Goal: Task Accomplishment & Management: Use online tool/utility

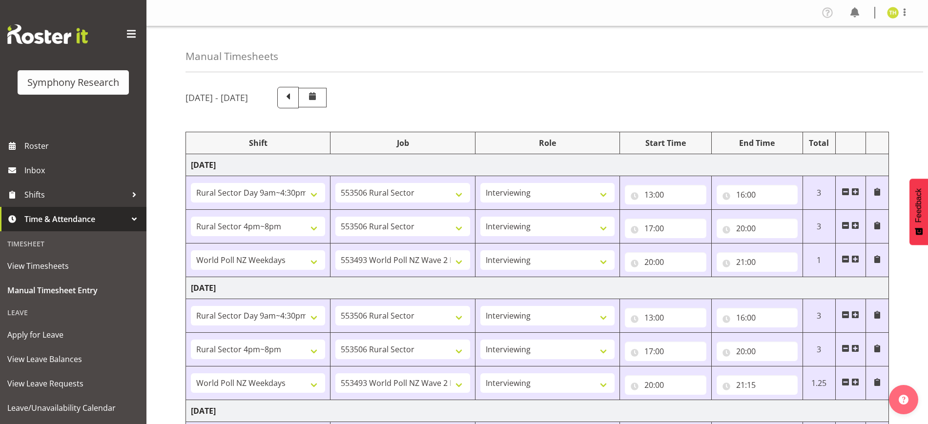
select select "81561"
select select "10587"
select select "47"
select select "81298"
select select "10587"
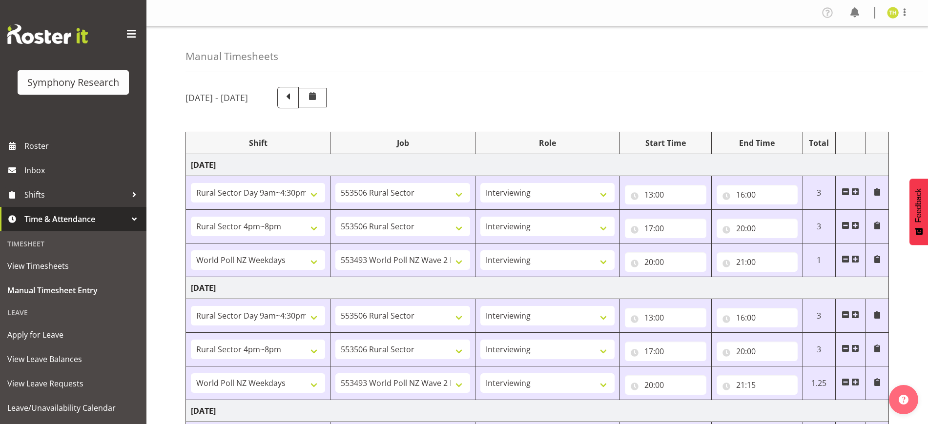
select select "47"
select select "41604"
select select "10527"
select select "47"
select select "81561"
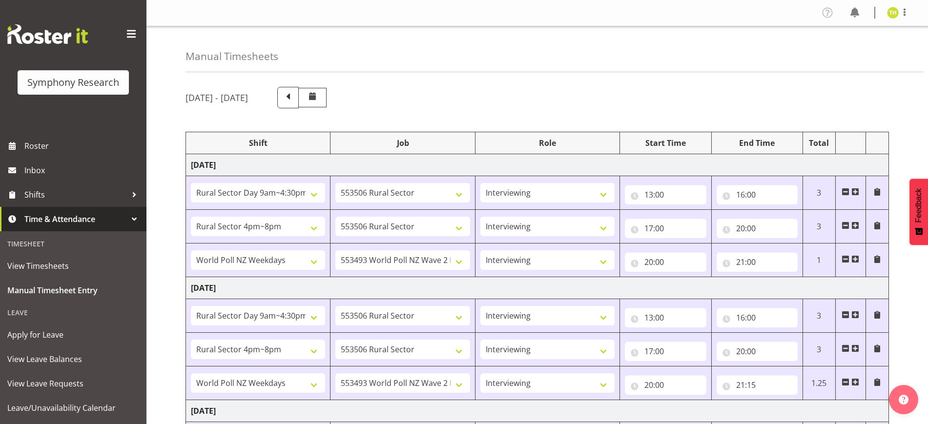
select select "10587"
select select "47"
select select "81298"
select select "10587"
select select "47"
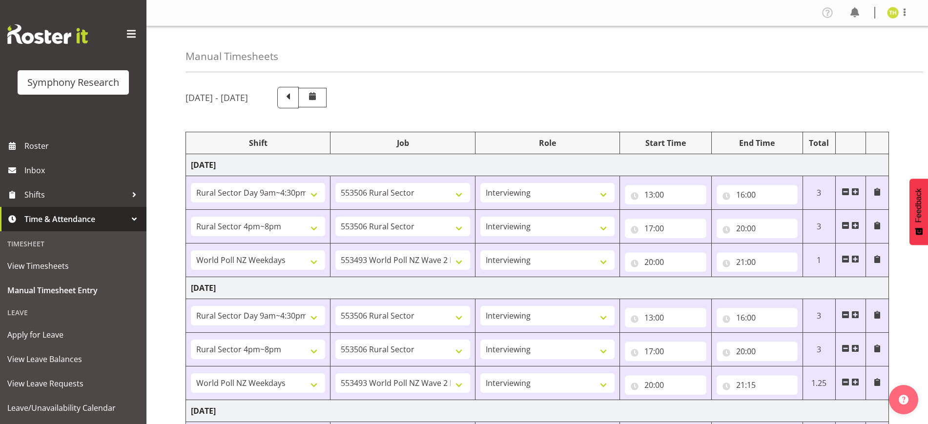
select select "41604"
select select "10527"
select select "47"
select select "81561"
select select "10587"
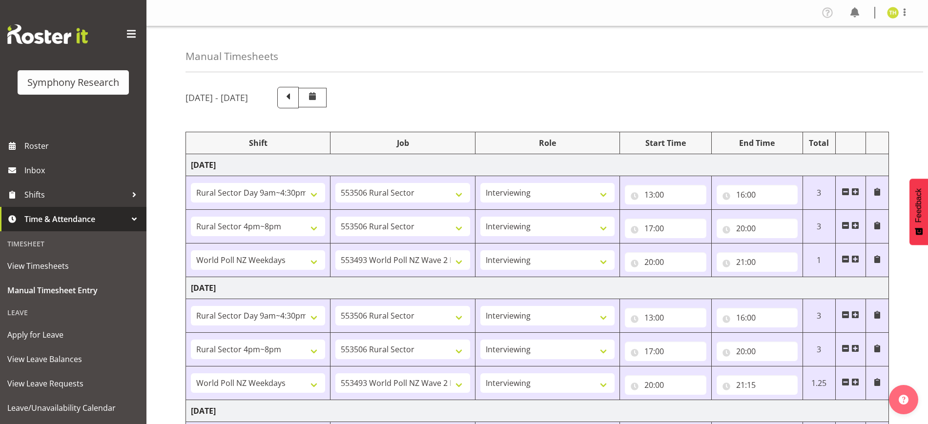
select select "47"
select select "103"
select select "10499"
select select "81298"
select select "10587"
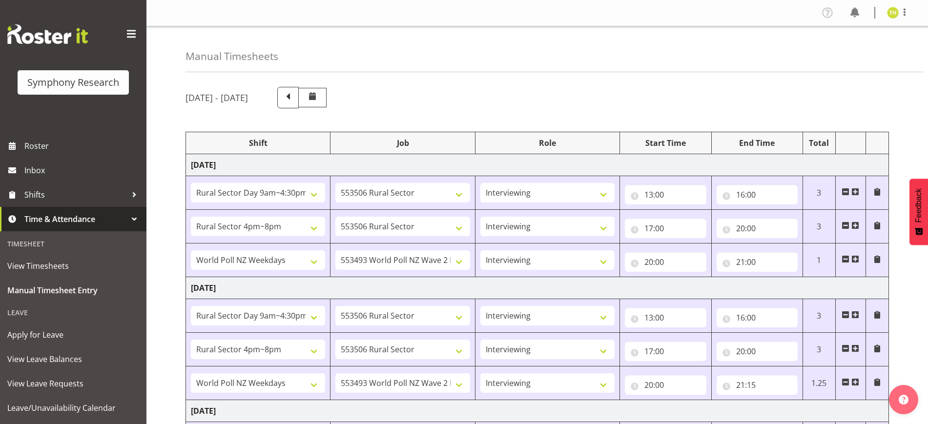
select select "47"
select select "56692"
select select "10499"
select select "47"
select select "81561"
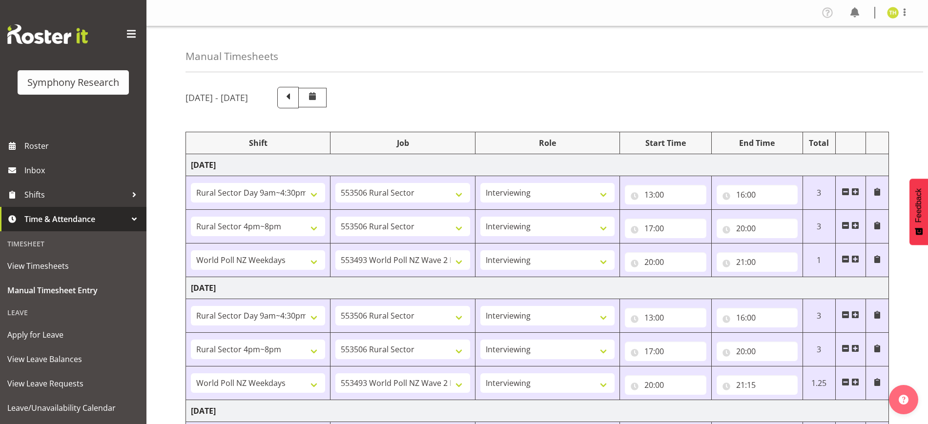
select select "10587"
select select "47"
select select "81298"
select select "10587"
select select "47"
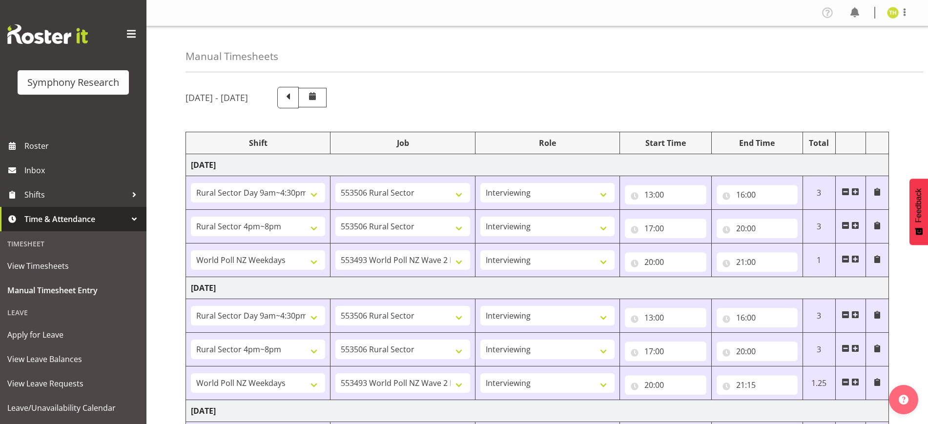
select select "56692"
select select "10499"
select select "47"
